Goal: Task Accomplishment & Management: Use online tool/utility

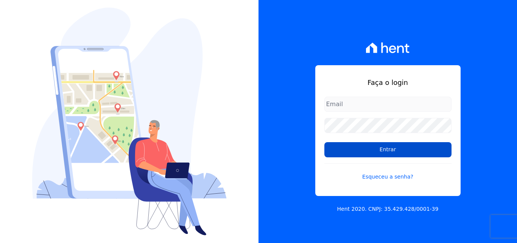
type input "[EMAIL_ADDRESS][DOMAIN_NAME]"
click at [384, 152] on input "Entrar" at bounding box center [387, 149] width 127 height 15
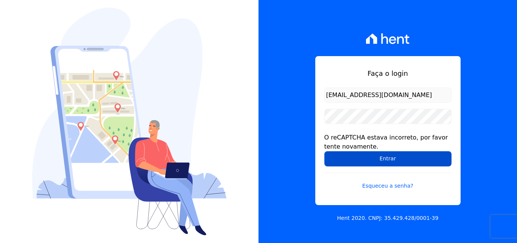
click at [393, 161] on input "Entrar" at bounding box center [387, 158] width 127 height 15
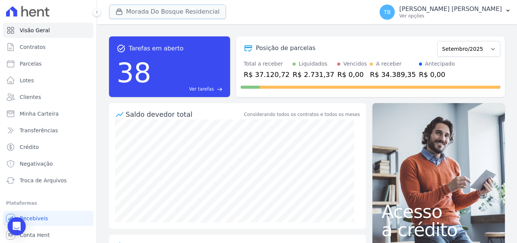
click at [167, 8] on button "Morada Do Bosque Residencial" at bounding box center [167, 12] width 117 height 14
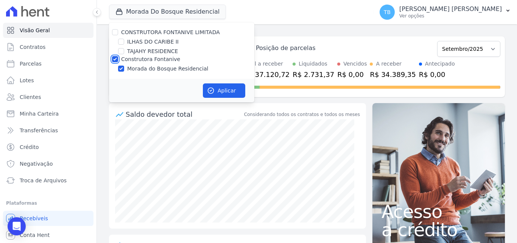
click at [114, 58] on input "Construtora Fontanive" at bounding box center [115, 59] width 6 height 6
checkbox input "false"
click at [119, 41] on input "ILHAS DO CARIBE II" at bounding box center [121, 42] width 6 height 6
checkbox input "true"
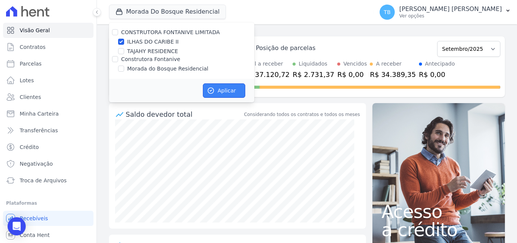
click at [226, 93] on button "Aplicar" at bounding box center [224, 90] width 42 height 14
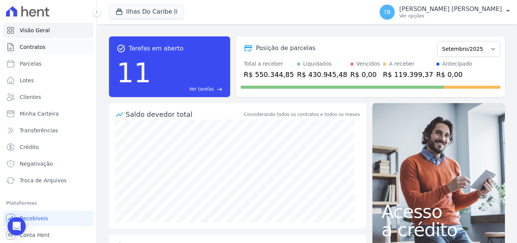
click at [40, 44] on span "Contratos" at bounding box center [33, 47] width 26 height 8
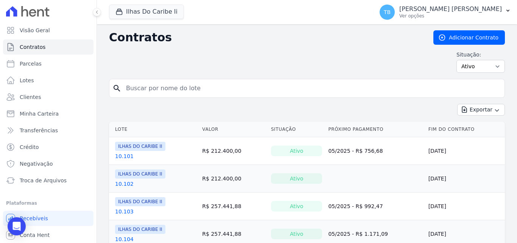
drag, startPoint x: 132, startPoint y: 86, endPoint x: 142, endPoint y: 84, distance: 10.0
click at [132, 86] on input "search" at bounding box center [311, 88] width 380 height 15
type input "10.101"
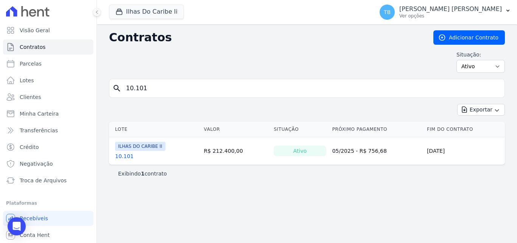
click at [125, 156] on link "10.101" at bounding box center [124, 156] width 19 height 8
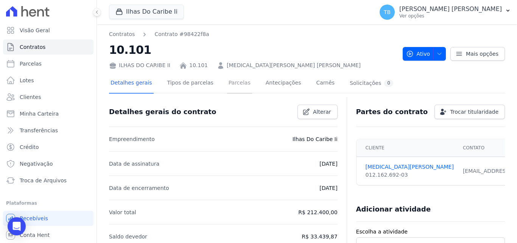
click at [234, 80] on link "Parcelas" at bounding box center [239, 83] width 25 height 20
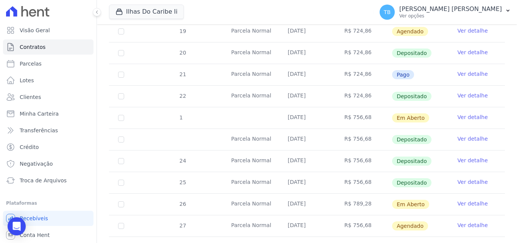
scroll to position [273, 0]
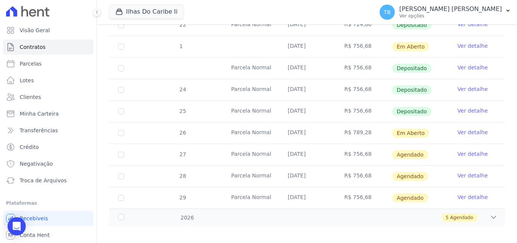
click at [469, 128] on link "Ver detalhe" at bounding box center [473, 132] width 30 height 8
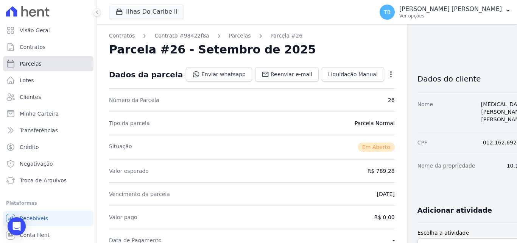
click at [39, 64] on link "Parcelas" at bounding box center [48, 63] width 90 height 15
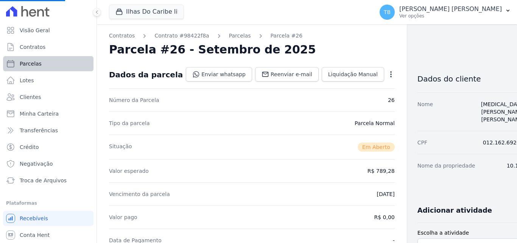
select select
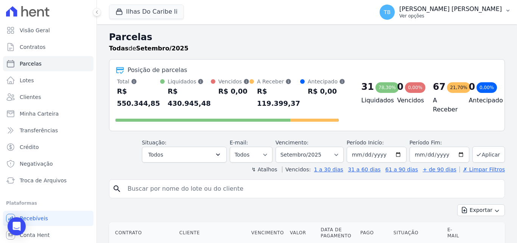
click at [445, 16] on p "Ver opções" at bounding box center [450, 16] width 103 height 6
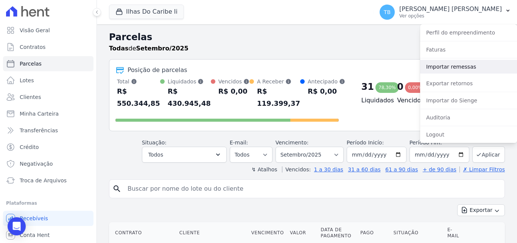
click at [451, 70] on link "Importar remessas" at bounding box center [468, 67] width 97 height 14
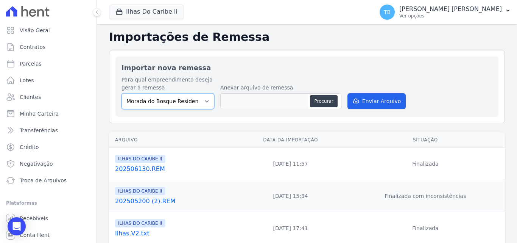
click at [199, 100] on select "Morada do Bosque Residencial" at bounding box center [167, 101] width 93 height 16
click at [174, 101] on select "Morada do Bosque Residencial" at bounding box center [167, 101] width 93 height 16
click at [150, 103] on select "Morada do Bosque Residencial" at bounding box center [167, 101] width 93 height 16
click at [171, 101] on select "Morada do Bosque Residencial" at bounding box center [167, 101] width 93 height 16
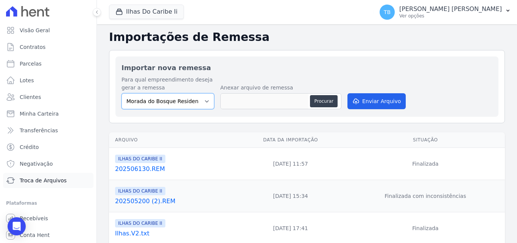
scroll to position [16, 0]
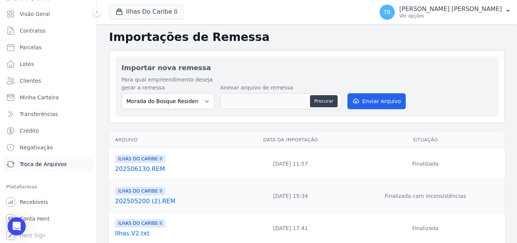
click at [41, 168] on link "Troca de Arquivos" at bounding box center [48, 163] width 90 height 15
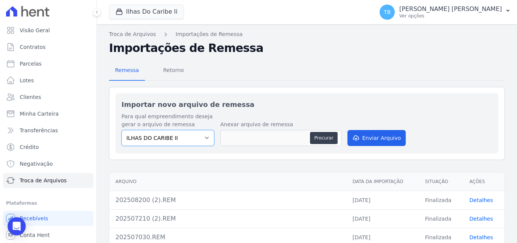
click at [182, 140] on select "ILHAS DO CARIBE II" at bounding box center [167, 138] width 93 height 16
click at [326, 139] on button "Procurar" at bounding box center [323, 138] width 27 height 12
type input "202509030.REM"
click at [389, 132] on button "Enviar Arquivo" at bounding box center [376, 138] width 58 height 16
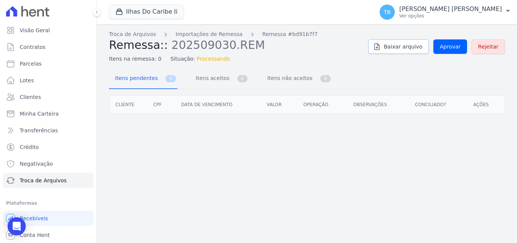
click at [393, 47] on span "Baixar arquivo" at bounding box center [403, 47] width 39 height 8
click at [455, 48] on span "Aprovar" at bounding box center [450, 47] width 21 height 8
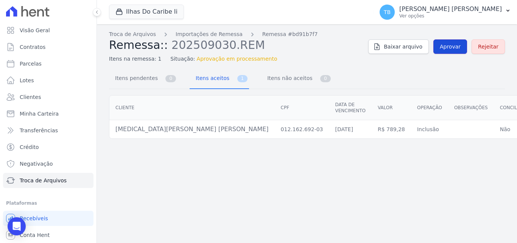
click at [449, 45] on span "Aprovar" at bounding box center [450, 47] width 21 height 8
click at [31, 46] on span "Contratos" at bounding box center [33, 47] width 26 height 8
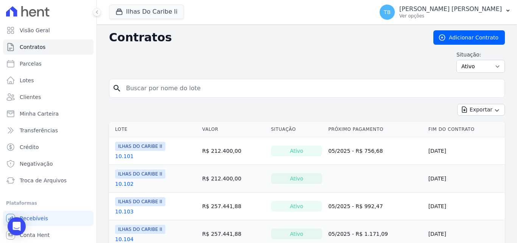
click at [189, 81] on input "search" at bounding box center [311, 88] width 380 height 15
type input "10101"
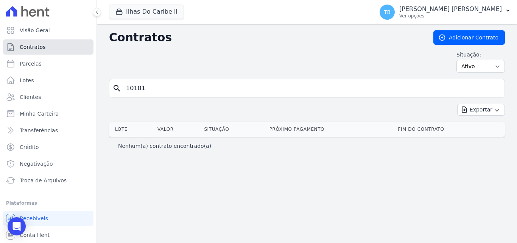
click at [42, 44] on span "Contratos" at bounding box center [33, 47] width 26 height 8
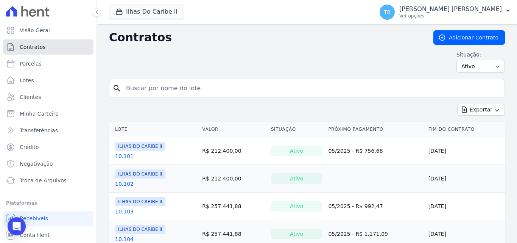
click at [40, 45] on span "Contratos" at bounding box center [33, 47] width 26 height 8
click at [123, 154] on link "10.101" at bounding box center [124, 156] width 19 height 8
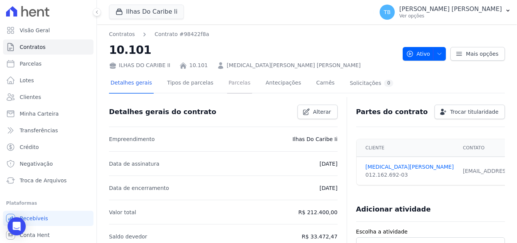
click at [229, 76] on link "Parcelas" at bounding box center [239, 83] width 25 height 20
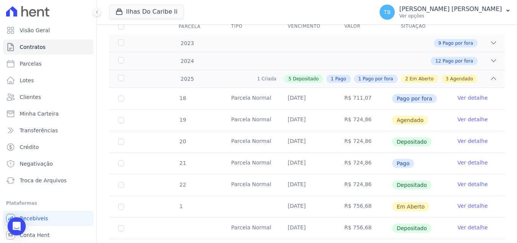
scroll to position [265, 0]
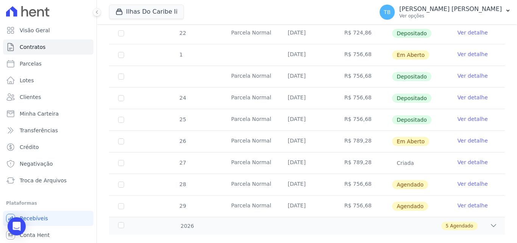
click at [469, 158] on link "Ver detalhe" at bounding box center [473, 162] width 30 height 8
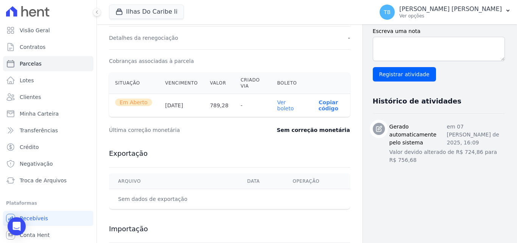
scroll to position [227, 0]
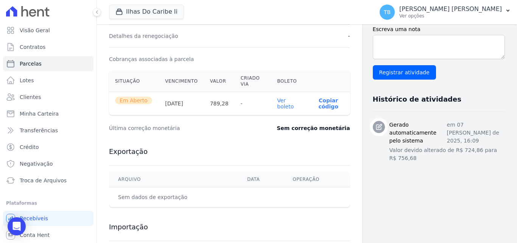
click at [280, 100] on link "Ver boleto" at bounding box center [285, 103] width 17 height 12
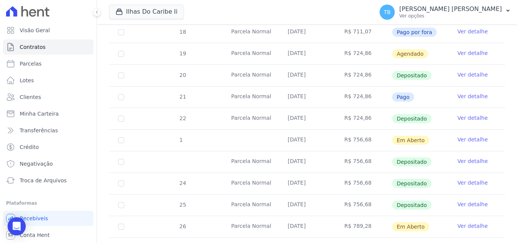
scroll to position [265, 0]
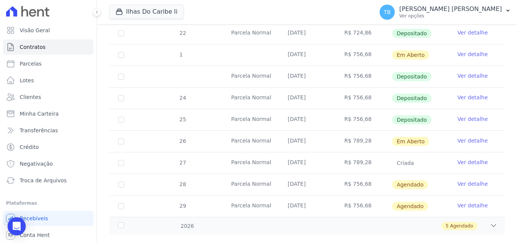
click at [471, 158] on link "Ver detalhe" at bounding box center [473, 162] width 30 height 8
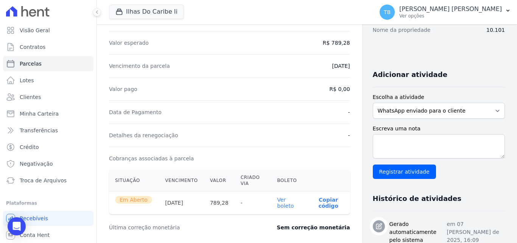
scroll to position [151, 0]
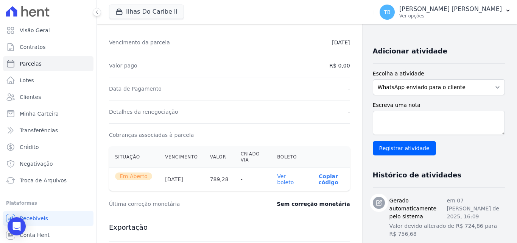
click at [284, 182] on link "Ver boleto" at bounding box center [285, 179] width 17 height 12
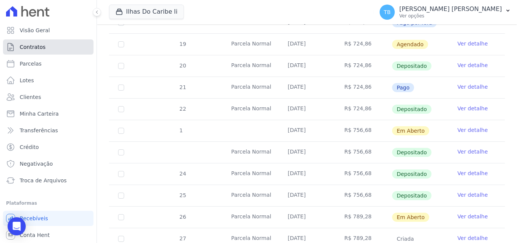
click at [35, 47] on span "Contratos" at bounding box center [33, 47] width 26 height 8
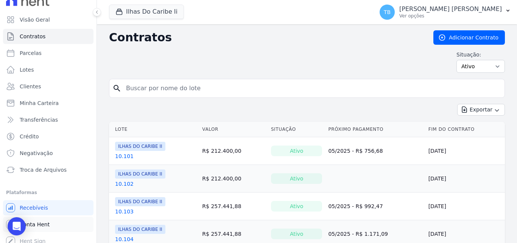
scroll to position [16, 0]
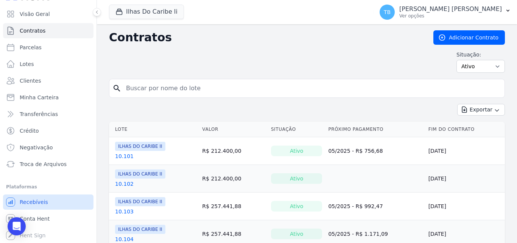
click at [52, 198] on link "Recebíveis" at bounding box center [48, 201] width 90 height 15
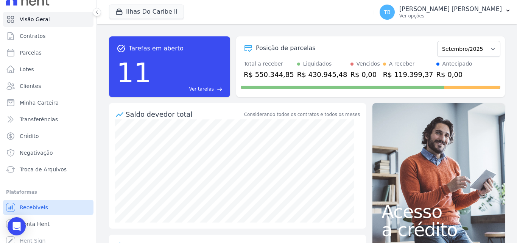
scroll to position [16, 0]
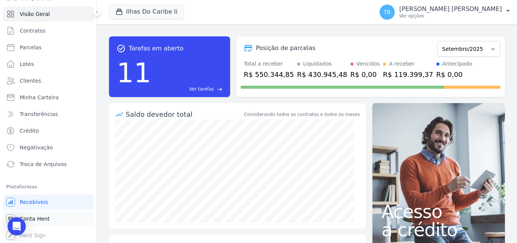
click at [41, 218] on span "Conta Hent" at bounding box center [35, 219] width 30 height 8
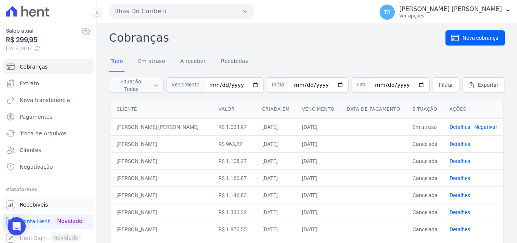
click at [38, 204] on span "Recebíveis" at bounding box center [34, 205] width 28 height 8
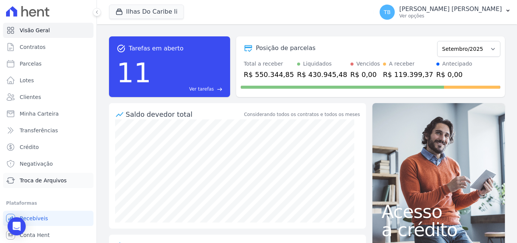
click at [36, 179] on span "Troca de Arquivos" at bounding box center [43, 180] width 47 height 8
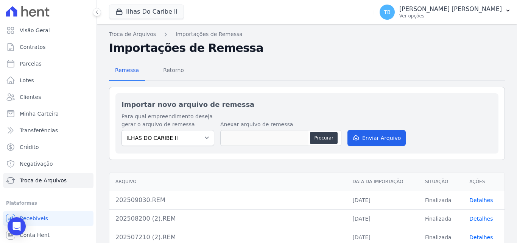
click at [482, 200] on link "Detalhes" at bounding box center [480, 200] width 23 height 6
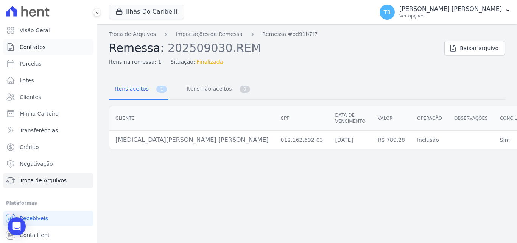
click at [35, 43] on span "Contratos" at bounding box center [33, 47] width 26 height 8
